Goal: Book appointment/travel/reservation

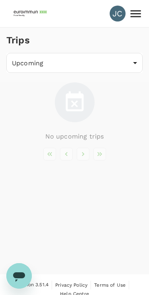
click at [141, 12] on icon at bounding box center [136, 14] width 14 height 14
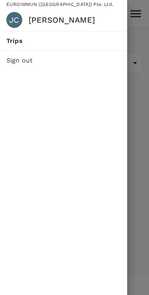
click at [139, 125] on div at bounding box center [74, 147] width 149 height 295
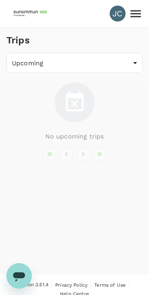
click at [25, 12] on img at bounding box center [31, 14] width 37 height 18
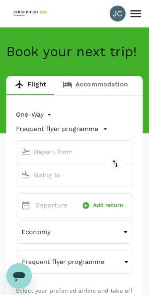
click at [87, 156] on input "text" at bounding box center [67, 152] width 98 height 12
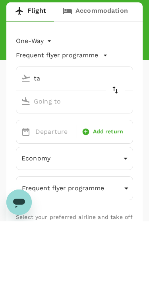
type input "t"
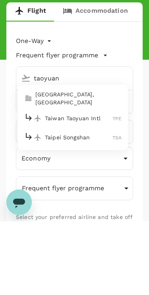
click at [40, 188] on img at bounding box center [38, 192] width 8 height 8
type input "taoyuan"
type input "Taiwan Taoyuan Intl (TPE)"
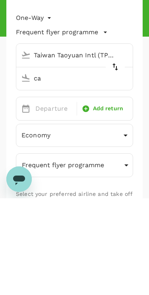
type input "c"
type input "h"
type input "s"
type input "h"
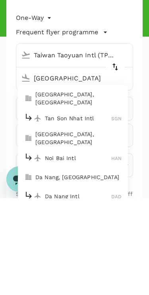
click at [48, 187] on p "[GEOGRAPHIC_DATA], [GEOGRAPHIC_DATA]" at bounding box center [78, 195] width 86 height 16
type input "[GEOGRAPHIC_DATA], [GEOGRAPHIC_DATA] (any)"
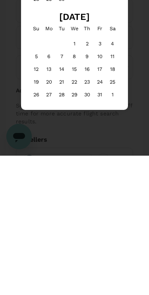
scroll to position [56, 0]
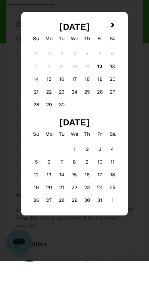
click at [113, 55] on span "Next Month" at bounding box center [113, 59] width 0 height 9
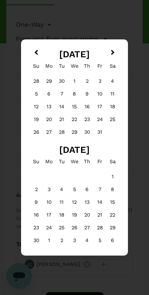
click at [65, 203] on div "11" at bounding box center [62, 202] width 13 height 13
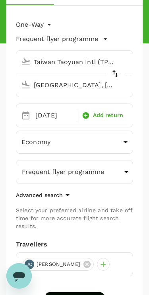
click at [42, 116] on div "[DATE]" at bounding box center [53, 116] width 43 height 16
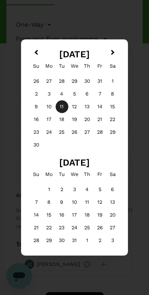
click at [62, 95] on div "4" at bounding box center [62, 94] width 13 height 13
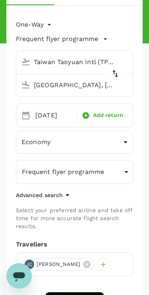
click at [118, 172] on button "Frequent flyer programme" at bounding box center [75, 172] width 118 height 24
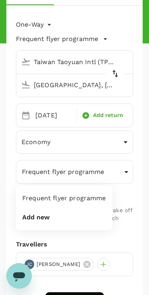
click at [137, 197] on div at bounding box center [74, 147] width 149 height 295
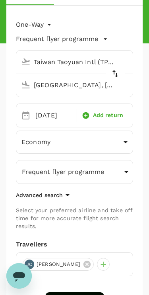
click at [117, 120] on div "Add return" at bounding box center [103, 115] width 48 height 15
type input "roundtrip"
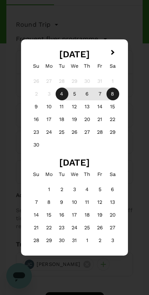
click at [115, 93] on div "8" at bounding box center [113, 94] width 13 height 13
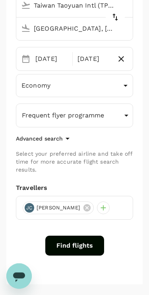
scroll to position [146, 0]
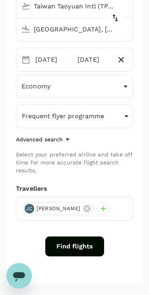
click at [61, 140] on p "Advanced search" at bounding box center [39, 139] width 47 height 8
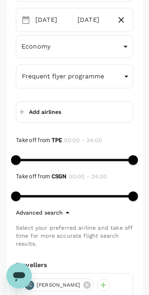
scroll to position [186, 0]
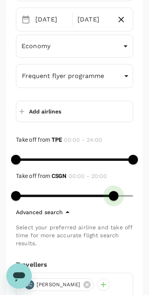
type input "1440"
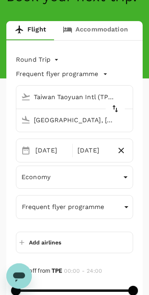
scroll to position [55, 0]
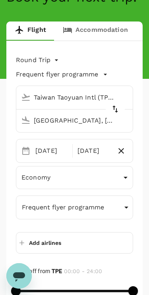
click at [55, 56] on body "JC Book your next trip! Flight Accommodation Long stay Car rental Train Concier…" at bounding box center [74, 248] width 149 height 606
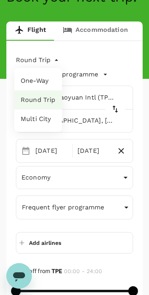
click at [42, 121] on li "Multi City" at bounding box center [38, 119] width 48 height 19
type input "multicity"
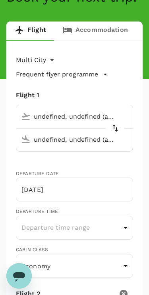
type input "undefined, undefined (any)"
type input "Taiwan Taoyuan Intl (TPE)"
type input "[GEOGRAPHIC_DATA], [GEOGRAPHIC_DATA] (any)"
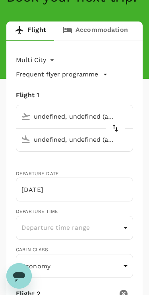
type input "Taiwan Taoyuan Intl (TPE)"
type input "[PERSON_NAME][EMAIL_ADDRESS][DOMAIN_NAME]"
type input "886"
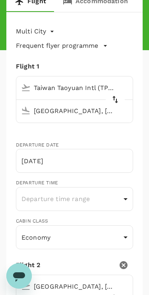
scroll to position [90, 0]
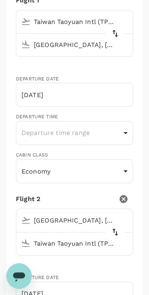
click at [82, 242] on input "Taiwan Taoyuan Intl (TPE)" at bounding box center [67, 243] width 98 height 12
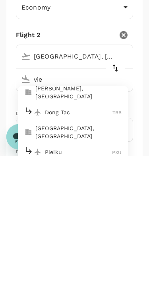
scroll to position [3, 0]
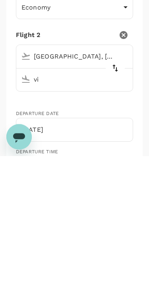
type input "v"
type input "c"
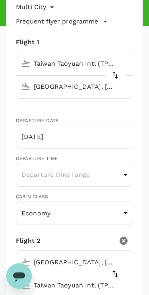
scroll to position [100, 0]
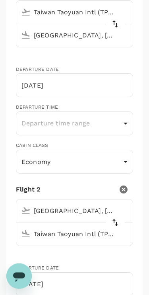
click at [96, 236] on input "Taiwan Taoyuan Intl (TPE)" at bounding box center [67, 234] width 98 height 12
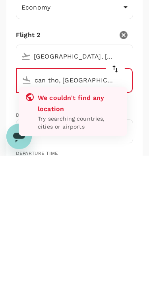
click at [44, 214] on input "can tho, [GEOGRAPHIC_DATA]" at bounding box center [67, 220] width 97 height 12
type input "Taiwan Taoyuan Intl (TPE)"
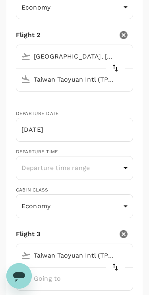
click at [40, 80] on input "Taiwan Taoyuan Intl (TPE)" at bounding box center [67, 79] width 98 height 12
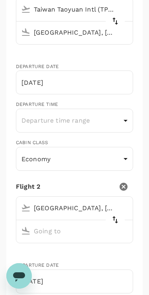
scroll to position [160, 0]
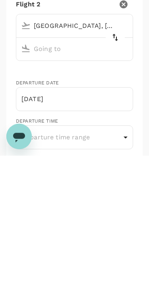
click at [33, 227] on input "[DATE]" at bounding box center [75, 239] width 118 height 24
type input "Taiwan Taoyuan Intl (TPE)"
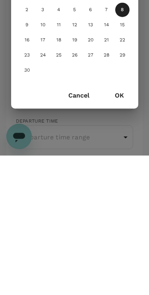
scroll to position [344, 0]
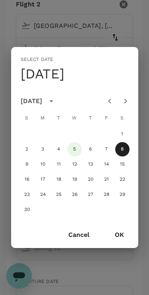
click at [79, 149] on button "5" at bounding box center [75, 149] width 14 height 14
type input "[DATE]"
click at [122, 234] on button "OK" at bounding box center [119, 235] width 31 height 20
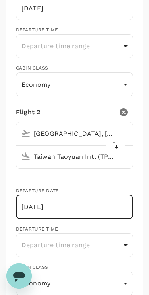
scroll to position [233, 0]
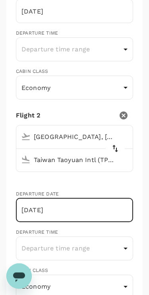
click at [47, 159] on input "Taiwan Taoyuan Intl (TPE)" at bounding box center [67, 160] width 98 height 12
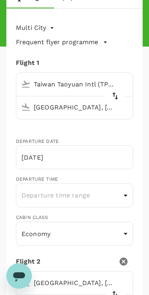
scroll to position [85, 0]
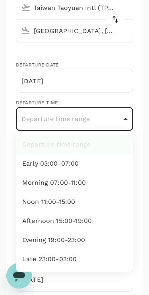
click at [10, 129] on div at bounding box center [74, 147] width 149 height 295
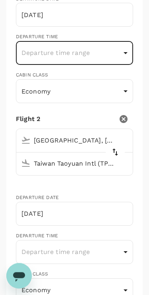
scroll to position [229, 0]
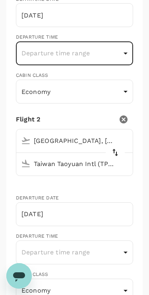
click at [96, 164] on input "Taiwan Taoyuan Intl (TPE)" at bounding box center [67, 164] width 98 height 12
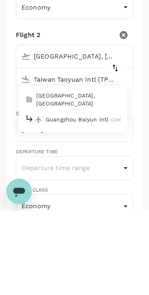
scroll to position [313, 0]
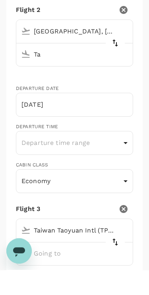
type input "T"
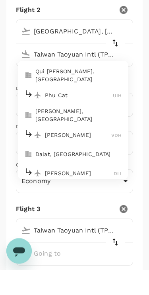
scroll to position [339, 0]
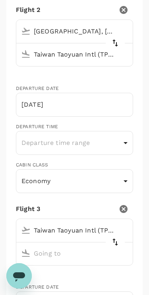
click at [97, 53] on input "Taiwan Taoyuan Intl (TPE)" at bounding box center [67, 54] width 98 height 12
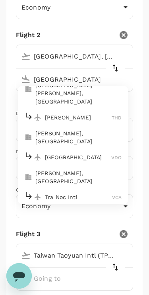
scroll to position [304, 0]
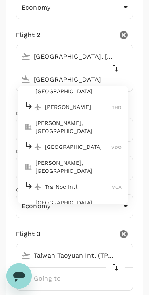
click at [121, 157] on li "[PERSON_NAME], [GEOGRAPHIC_DATA]" at bounding box center [73, 167] width 110 height 21
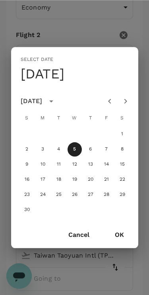
scroll to position [313, 0]
click at [117, 236] on button "OK" at bounding box center [119, 235] width 31 height 20
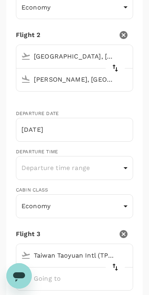
click at [91, 82] on input "[PERSON_NAME], [GEOGRAPHIC_DATA] (any)" at bounding box center [67, 79] width 98 height 12
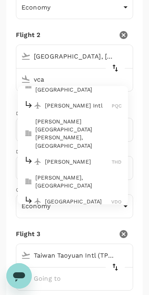
scroll to position [0, 0]
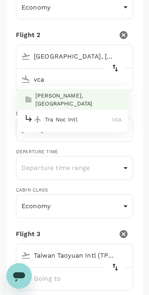
click at [41, 116] on img at bounding box center [38, 120] width 8 height 8
type input "Tra Noc Intl (VCA)"
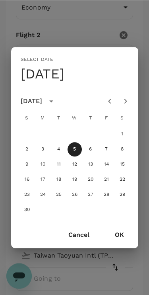
scroll to position [313, 0]
click at [76, 152] on button "5" at bounding box center [75, 149] width 14 height 14
click at [118, 239] on button "OK" at bounding box center [119, 235] width 31 height 20
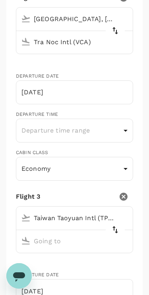
scroll to position [351, 0]
click at [92, 212] on input "Taiwan Taoyuan Intl (TPE)" at bounding box center [67, 218] width 98 height 12
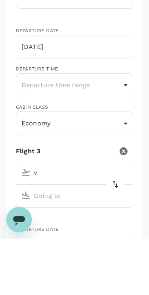
scroll to position [349, 0]
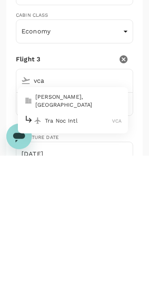
click at [55, 256] on p "Tra Noc Intl" at bounding box center [78, 260] width 67 height 8
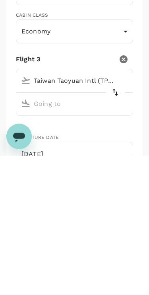
type input "Tra Noc Intl (VCA)"
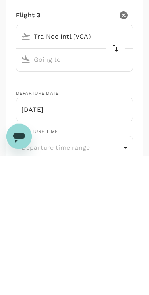
scroll to position [396, 0]
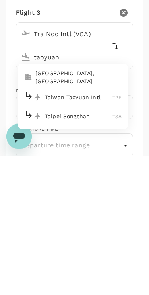
click at [48, 233] on p "Taiwan Taoyuan Intl" at bounding box center [79, 237] width 68 height 8
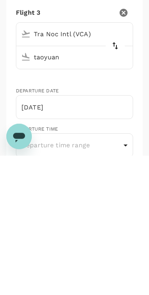
type input "Taiwan Taoyuan Intl (TPE)"
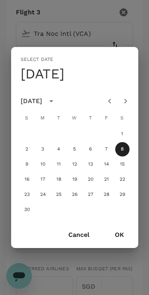
click at [121, 235] on button "OK" at bounding box center [119, 235] width 31 height 20
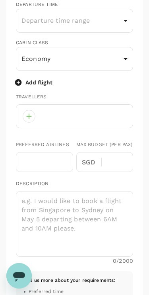
scroll to position [660, 0]
click at [25, 110] on div at bounding box center [29, 116] width 13 height 13
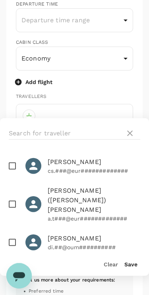
click at [20, 131] on input "text" at bounding box center [66, 133] width 114 height 13
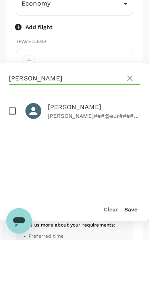
type input "[PERSON_NAME]"
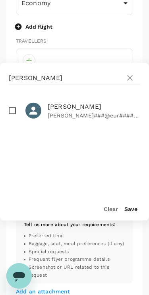
click at [8, 111] on input "checkbox" at bounding box center [12, 110] width 17 height 17
checkbox input "true"
click at [133, 210] on button "Save" at bounding box center [131, 209] width 13 height 6
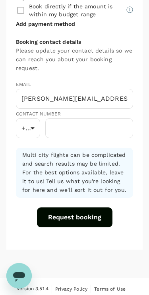
scroll to position [1044, 0]
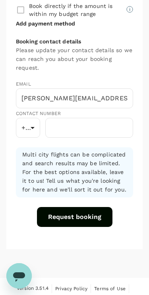
click at [79, 209] on button "Request booking" at bounding box center [75, 217] width 76 height 20
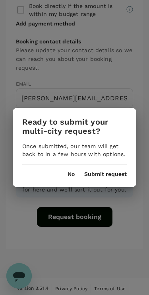
click at [110, 176] on button "Submit request" at bounding box center [105, 174] width 43 height 6
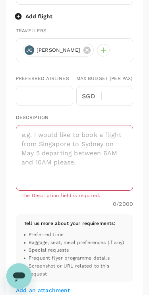
scroll to position [754, 0]
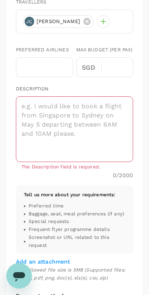
click at [21, 109] on textarea at bounding box center [75, 129] width 118 height 66
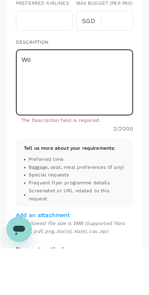
type textarea "W"
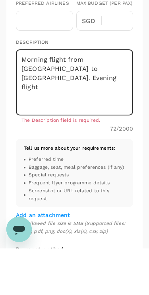
click at [21, 96] on textarea "Morning flight from [GEOGRAPHIC_DATA] to [GEOGRAPHIC_DATA]. Evening flight" at bounding box center [75, 129] width 118 height 66
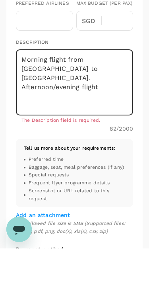
click at [119, 96] on textarea "Morning flight from [GEOGRAPHIC_DATA] to [GEOGRAPHIC_DATA]. Afternoon/evening f…" at bounding box center [75, 129] width 118 height 66
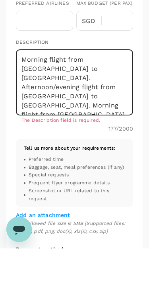
click at [125, 96] on textarea "Morning flight from [GEOGRAPHIC_DATA] to [GEOGRAPHIC_DATA]. Afternoon/evening f…" at bounding box center [75, 129] width 118 height 66
click at [113, 96] on textarea "Morning flight from [GEOGRAPHIC_DATA] to [GEOGRAPHIC_DATA]. Afternoon/evening f…" at bounding box center [75, 129] width 118 height 66
click at [46, 96] on textarea "Morning flight from [GEOGRAPHIC_DATA] to [GEOGRAPHIC_DATA]. Afternoon/evening f…" at bounding box center [75, 129] width 118 height 66
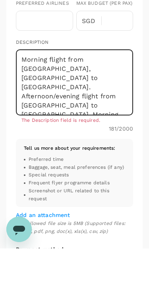
click at [124, 96] on textarea "Morning flight from [GEOGRAPHIC_DATA], [GEOGRAPHIC_DATA] to [GEOGRAPHIC_DATA]. …" at bounding box center [75, 129] width 118 height 66
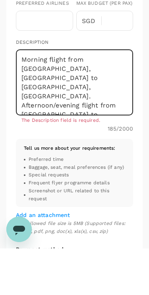
click at [126, 102] on textarea "Morning flight from [GEOGRAPHIC_DATA], [GEOGRAPHIC_DATA] to [GEOGRAPHIC_DATA], …" at bounding box center [75, 129] width 118 height 66
click at [46, 96] on textarea "Morning flight from [GEOGRAPHIC_DATA], [GEOGRAPHIC_DATA] to [GEOGRAPHIC_DATA], …" at bounding box center [75, 129] width 118 height 66
type textarea "Morning flight from [GEOGRAPHIC_DATA], [GEOGRAPHIC_DATA] to [GEOGRAPHIC_DATA], …"
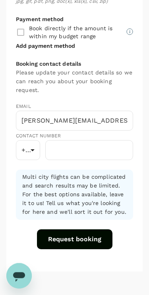
scroll to position [1032, 0]
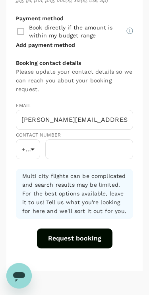
click at [76, 229] on button "Request booking" at bounding box center [75, 239] width 76 height 20
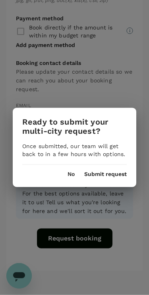
click at [118, 175] on button "Submit request" at bounding box center [105, 174] width 43 height 6
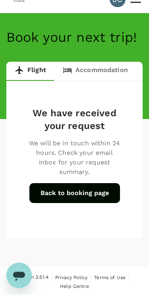
scroll to position [0, 0]
